Goal: Navigation & Orientation: Find specific page/section

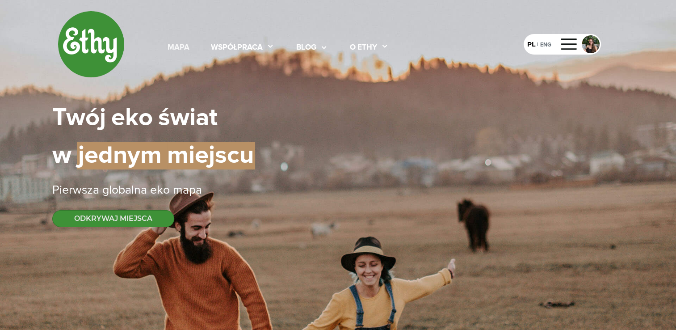
select select
click at [175, 47] on div "mapa" at bounding box center [179, 48] width 22 height 12
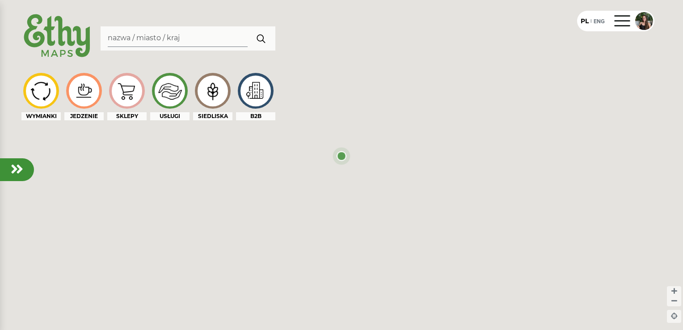
click at [175, 47] on div at bounding box center [188, 38] width 175 height 24
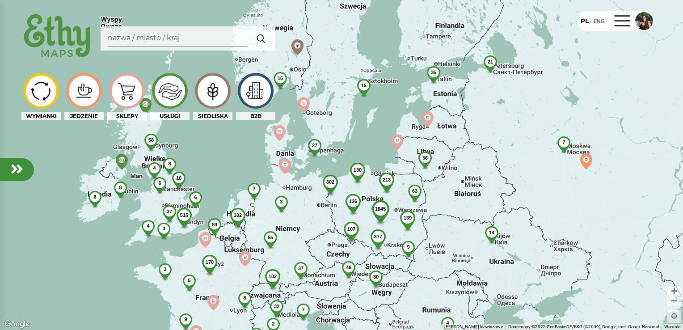
drag, startPoint x: 442, startPoint y: 225, endPoint x: 456, endPoint y: 228, distance: 14.6
click at [456, 228] on div "21 2 84 8 6 170 7 3 515 10 2 8 37 5 6 2 3 4 58 3 4 9 [DATE] 377 126 139 213 107…" at bounding box center [341, 165] width 683 height 330
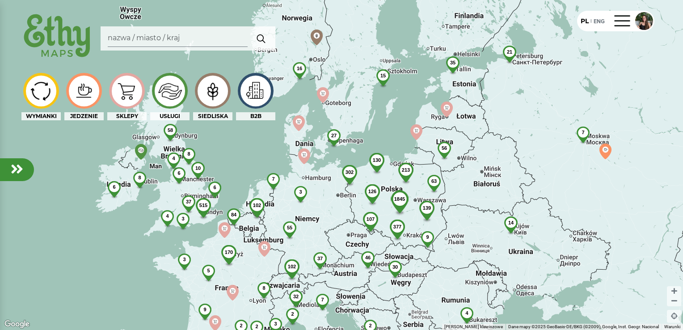
drag, startPoint x: 411, startPoint y: 128, endPoint x: 431, endPoint y: 119, distance: 21.6
click at [431, 119] on div "21 2 84 8 6 170 7 3 515 10 2 8 37 5 6 2 3 4 58 3 4 9 [DATE] 377 126 139 213 107…" at bounding box center [341, 165] width 683 height 330
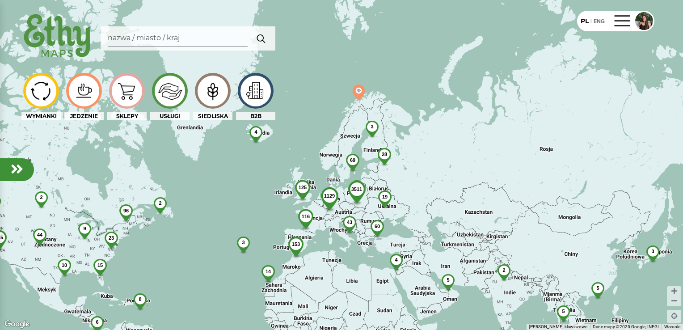
drag, startPoint x: 390, startPoint y: 237, endPoint x: 368, endPoint y: 203, distance: 40.0
click at [368, 203] on img at bounding box center [356, 197] width 35 height 34
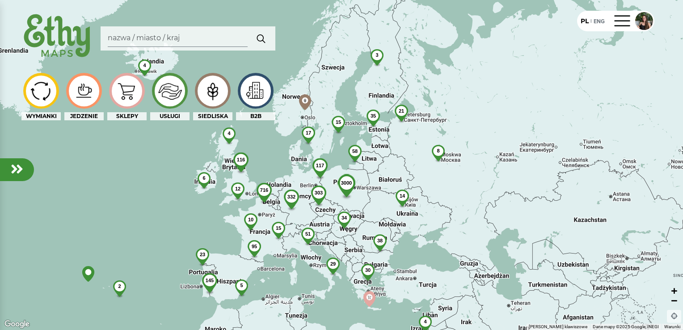
click at [673, 301] on em at bounding box center [674, 300] width 6 height 8
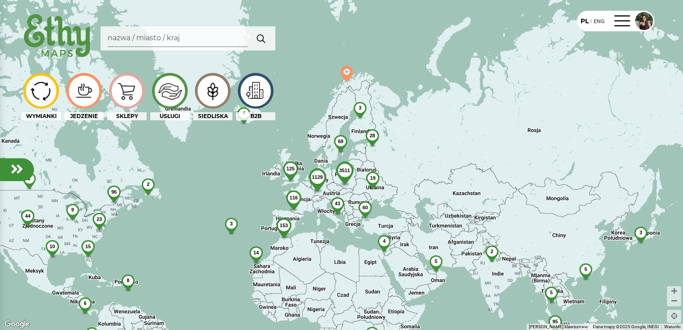
drag, startPoint x: 343, startPoint y: 260, endPoint x: 363, endPoint y: 259, distance: 20.1
click at [363, 259] on div "3511 19 1129 69 43 28 60 125 3 116 4 153 4 3 14 5 2 2 2 96 23 9 2 8 15 5 33 5 4…" at bounding box center [341, 165] width 683 height 330
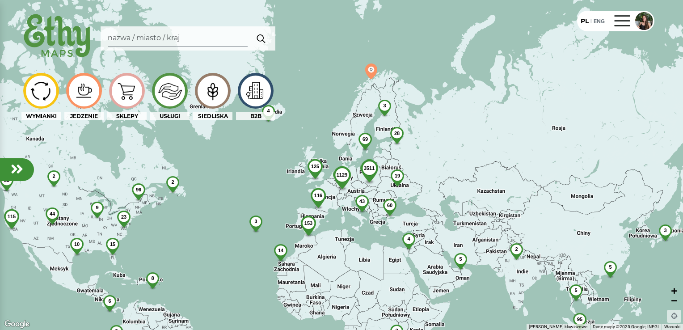
click at [674, 294] on em at bounding box center [674, 292] width 6 height 8
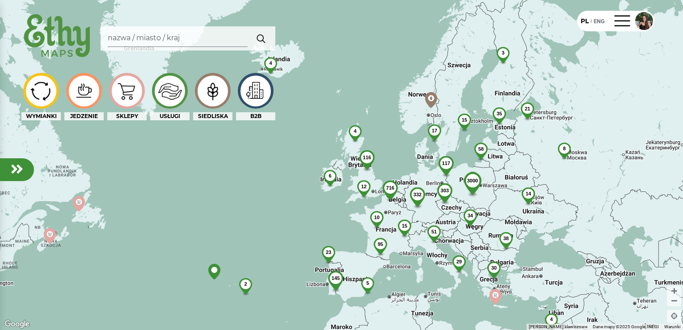
drag, startPoint x: 511, startPoint y: 257, endPoint x: 590, endPoint y: 255, distance: 79.1
click at [590, 255] on div "3000 303 117 58 34 14 332 15 17 51 35 38 716 21 15 29 8 30 116 10 12 3 4 95 6 5…" at bounding box center [341, 165] width 683 height 330
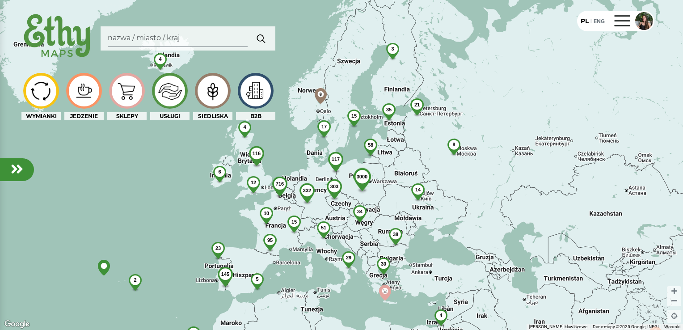
drag, startPoint x: 465, startPoint y: 283, endPoint x: 354, endPoint y: 278, distance: 110.5
click at [354, 278] on div "3000 303 117 58 34 14 332 15 17 51 35 38 716 21 15 29 8 30 116 10 12 3 4 95 6 5…" at bounding box center [341, 165] width 683 height 330
